Goal: Task Accomplishment & Management: Manage account settings

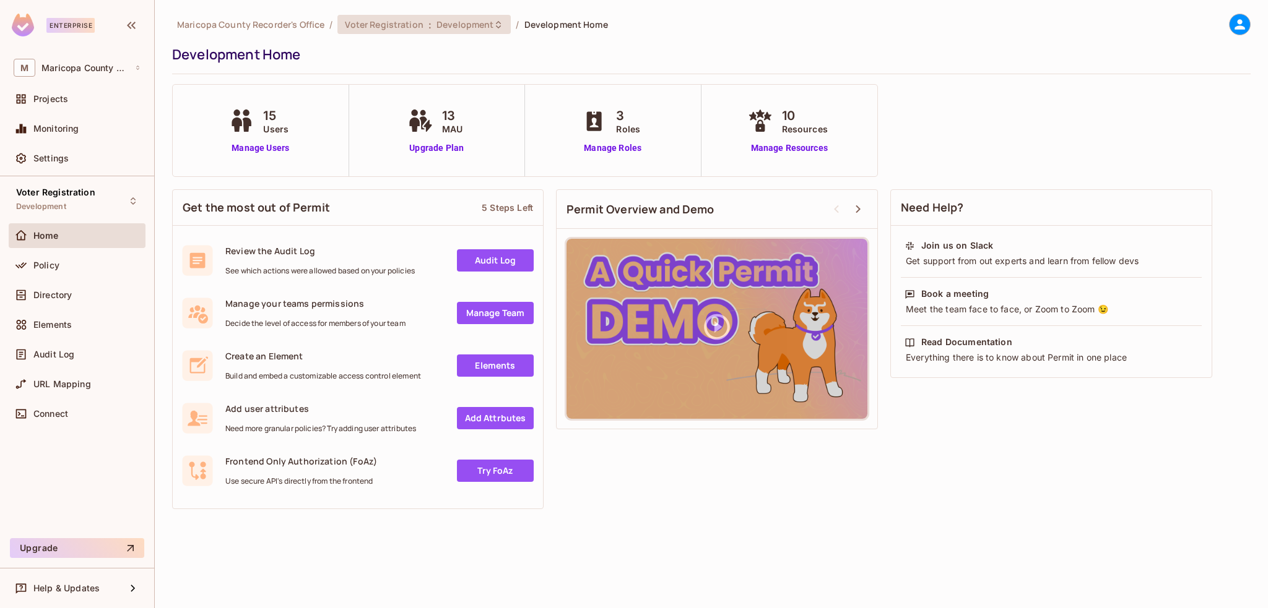
click at [463, 25] on span "Development" at bounding box center [464, 25] width 57 height 12
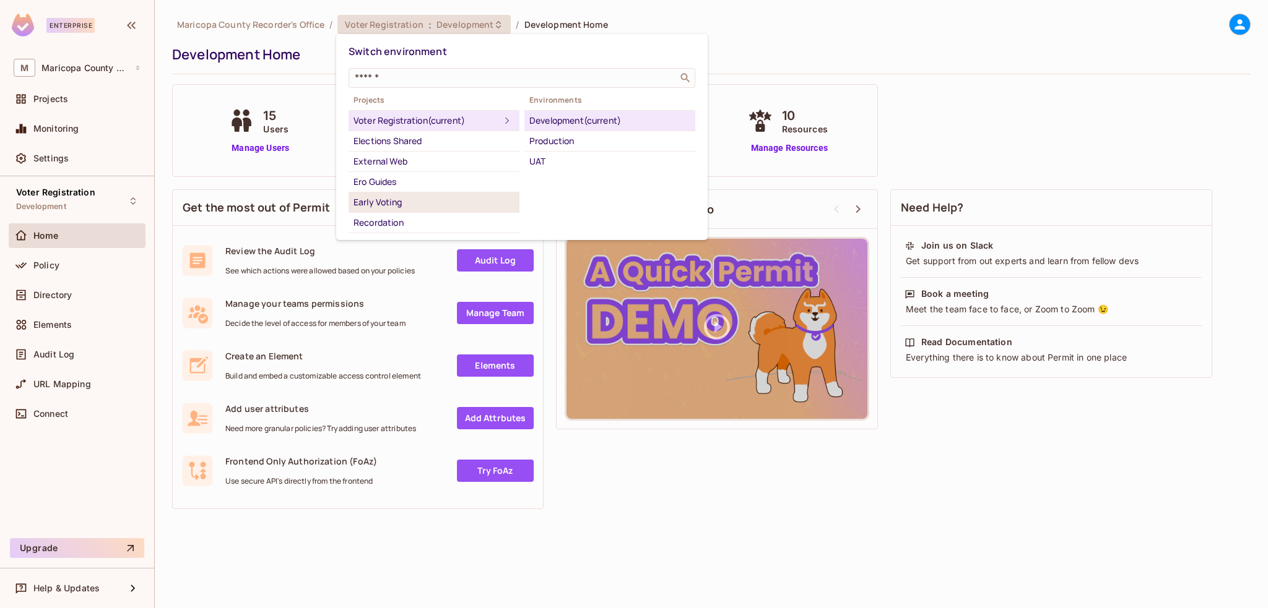
click at [377, 200] on div "Early Voting" at bounding box center [433, 202] width 161 height 15
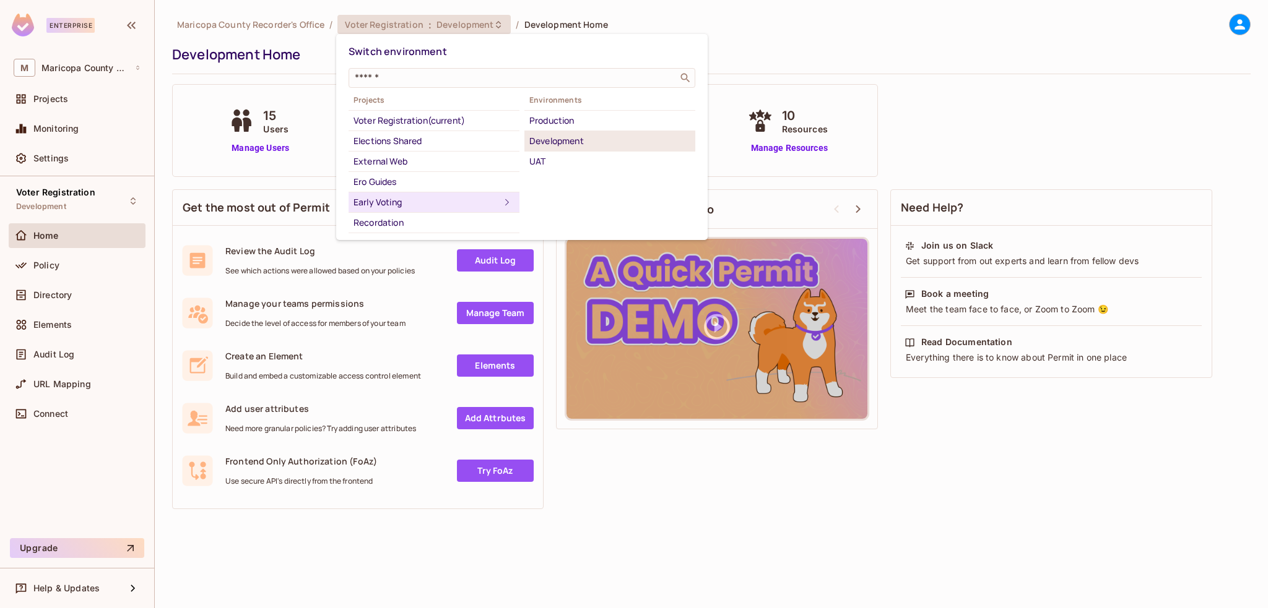
click at [563, 141] on div "Development" at bounding box center [609, 141] width 161 height 15
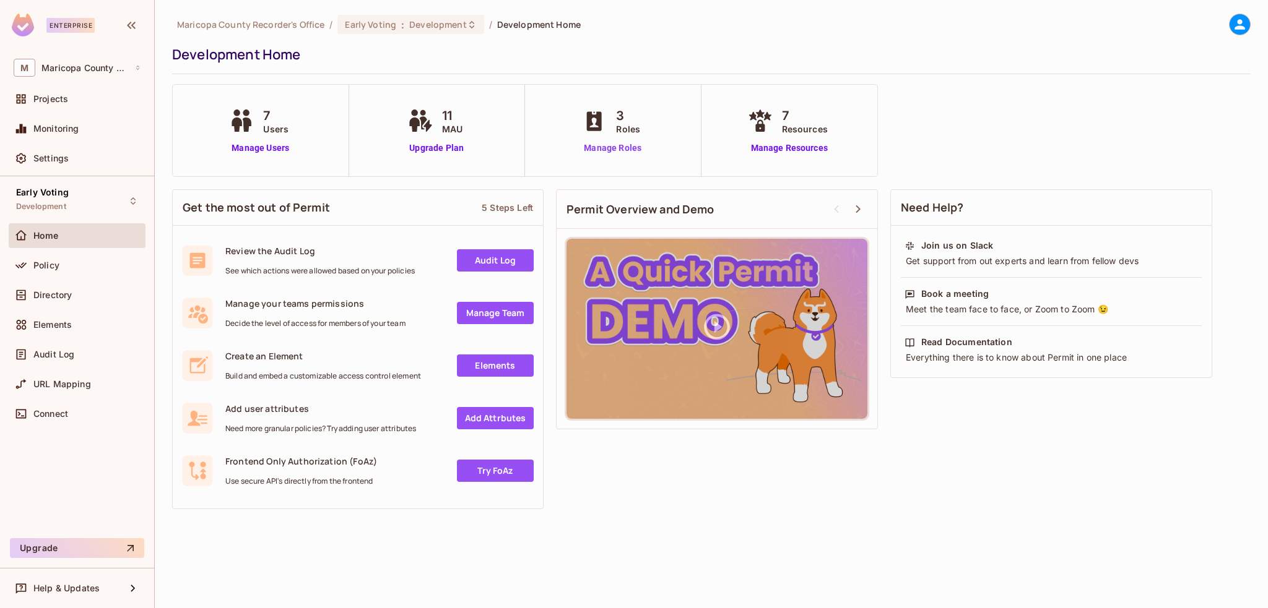
click at [602, 148] on link "Manage Roles" at bounding box center [612, 148] width 67 height 13
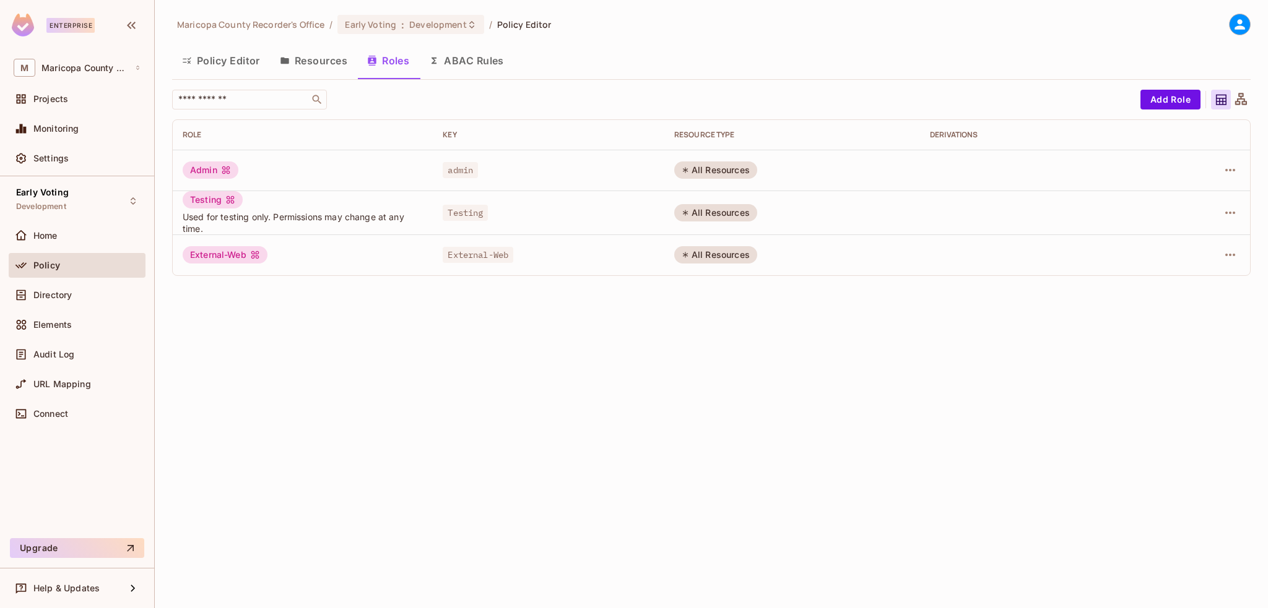
click at [241, 59] on button "Policy Editor" at bounding box center [221, 60] width 98 height 31
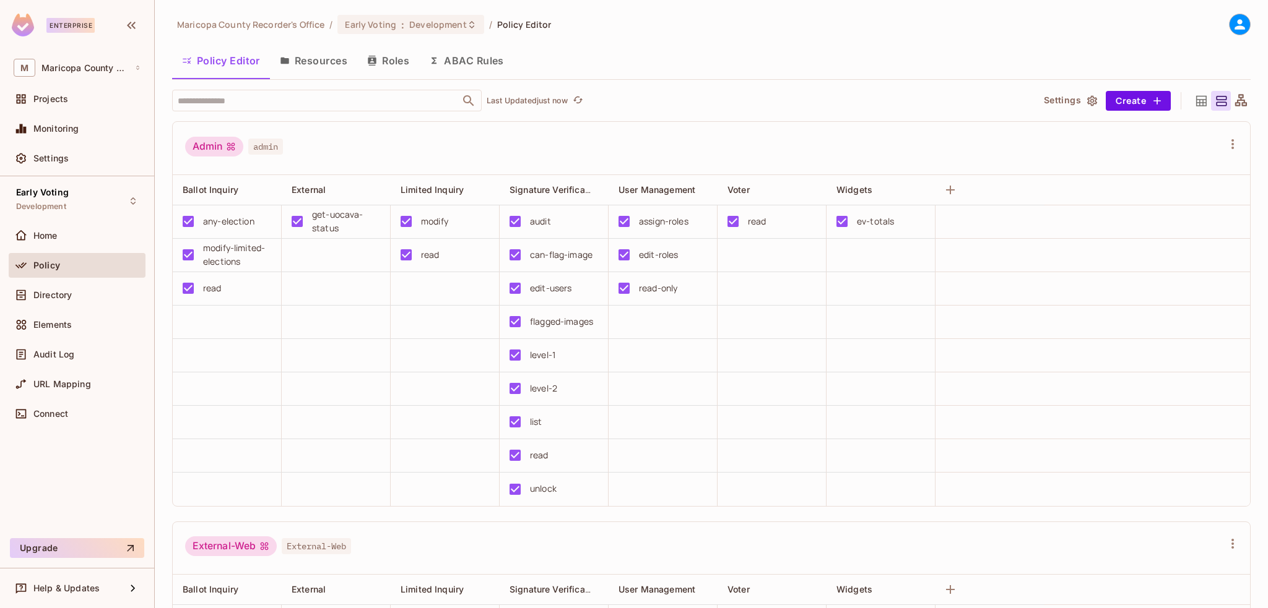
click at [685, 150] on div "Admin admin" at bounding box center [703, 149] width 1037 height 24
